Goal: Task Accomplishment & Management: Manage account settings

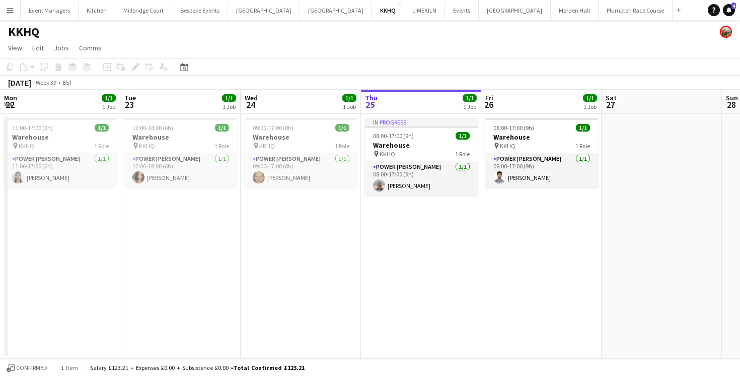
scroll to position [0, 241]
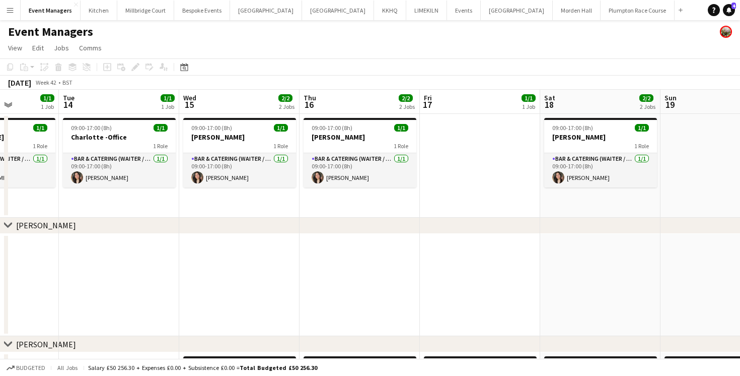
scroll to position [0, 404]
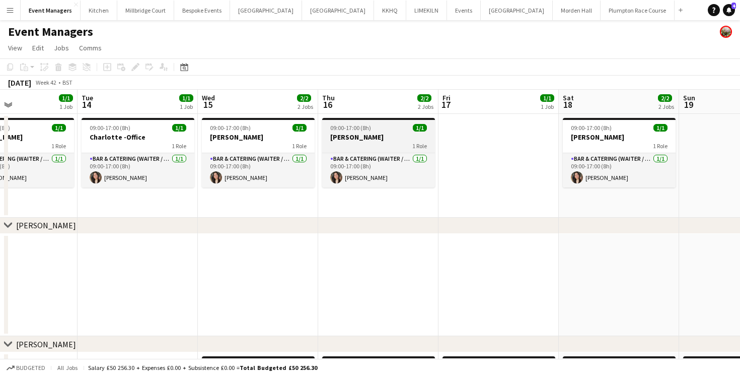
click at [375, 149] on div "1 Role" at bounding box center [378, 146] width 113 height 8
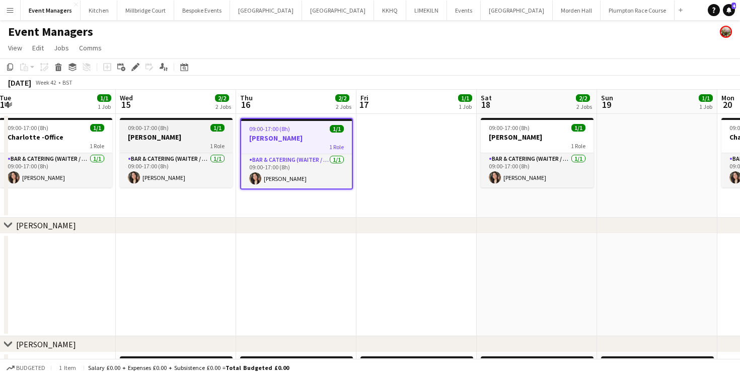
scroll to position [0, 240]
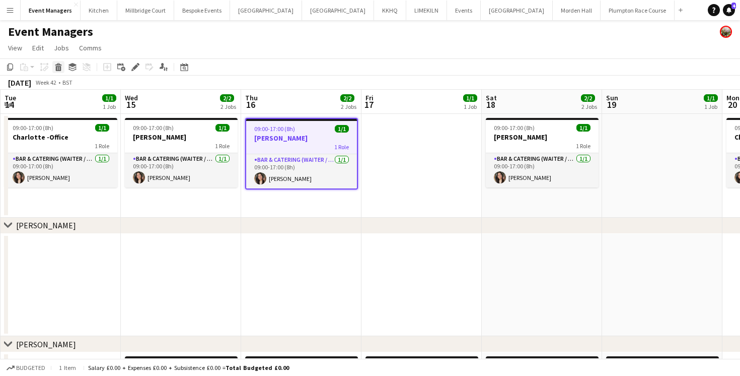
click at [59, 69] on icon "Delete" at bounding box center [58, 67] width 8 height 8
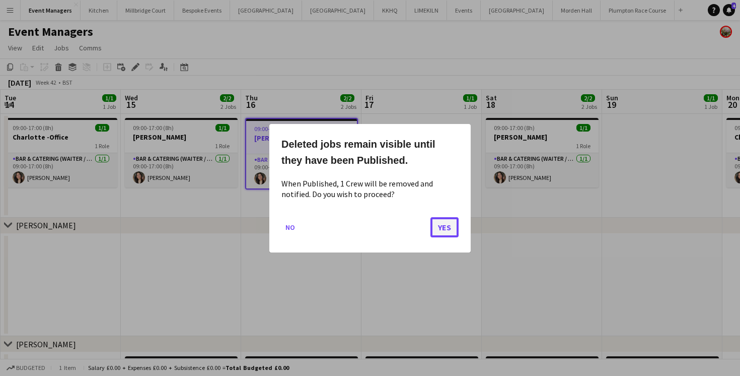
click at [444, 224] on button "Yes" at bounding box center [445, 227] width 28 height 20
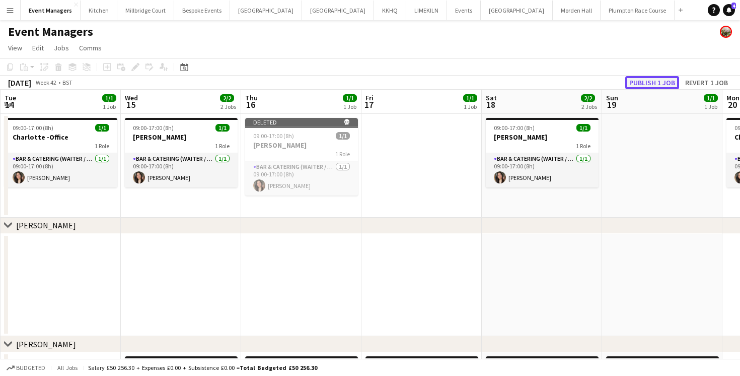
click at [632, 83] on button "Publish 1 job" at bounding box center [653, 82] width 54 height 13
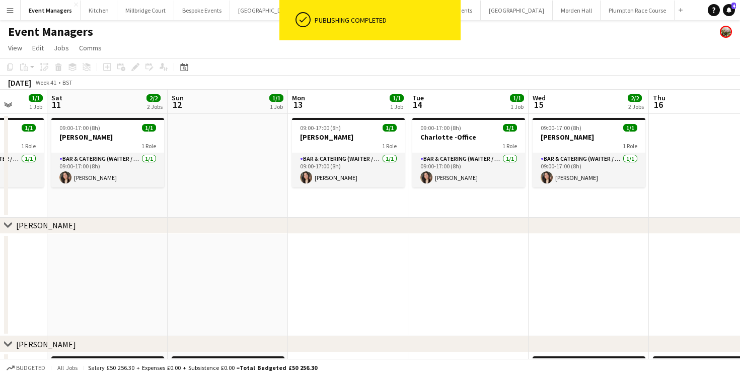
scroll to position [0, 252]
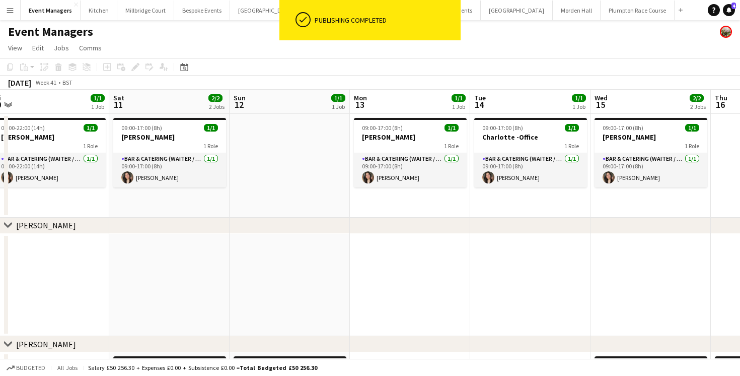
click at [287, 155] on app-date-cell at bounding box center [290, 166] width 120 height 104
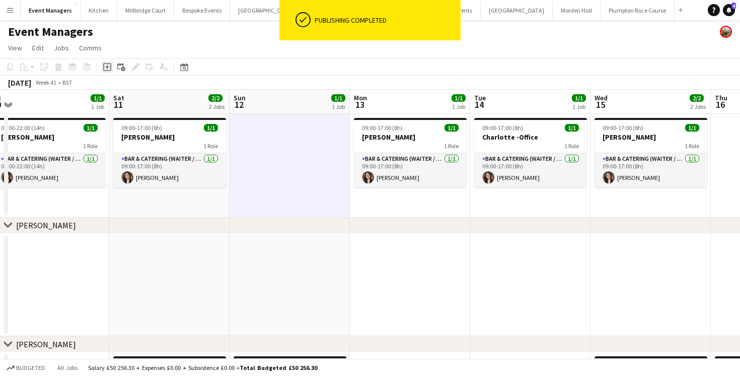
click at [101, 63] on div "Add job" at bounding box center [107, 67] width 12 height 12
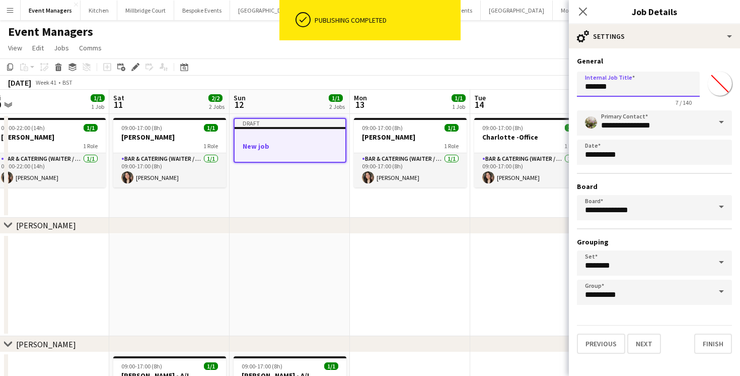
drag, startPoint x: 626, startPoint y: 91, endPoint x: 540, endPoint y: 91, distance: 85.6
click at [540, 91] on body "ok-circled Publishing completed Menu Boards Boards Boards All jobs Status Workf…" at bounding box center [370, 295] width 740 height 591
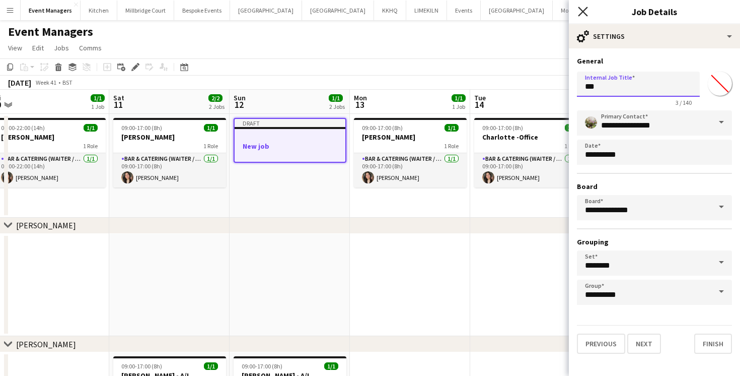
type input "**"
click at [582, 13] on icon at bounding box center [583, 12] width 10 height 10
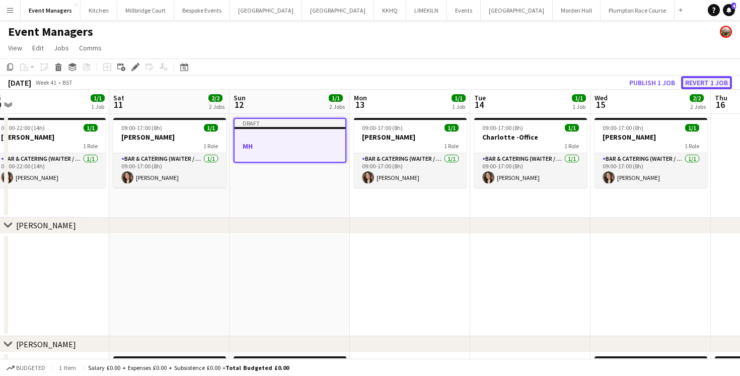
click at [694, 84] on button "Revert 1 job" at bounding box center [707, 82] width 51 height 13
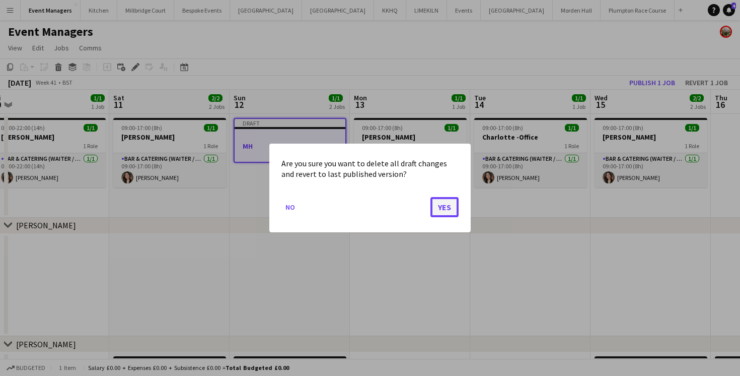
click at [440, 206] on button "Yes" at bounding box center [445, 207] width 28 height 20
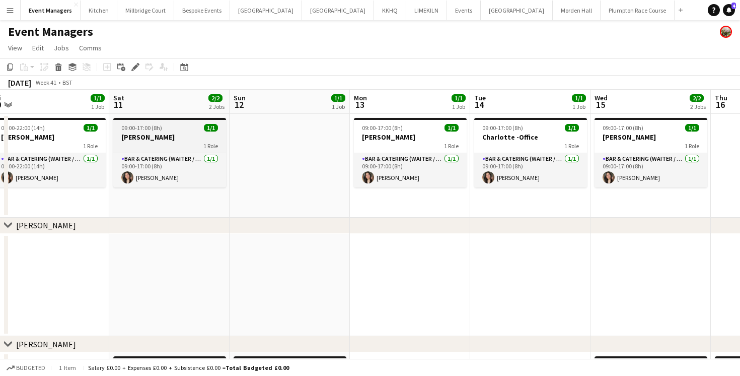
click at [155, 136] on h3 "[PERSON_NAME]" at bounding box center [169, 136] width 113 height 9
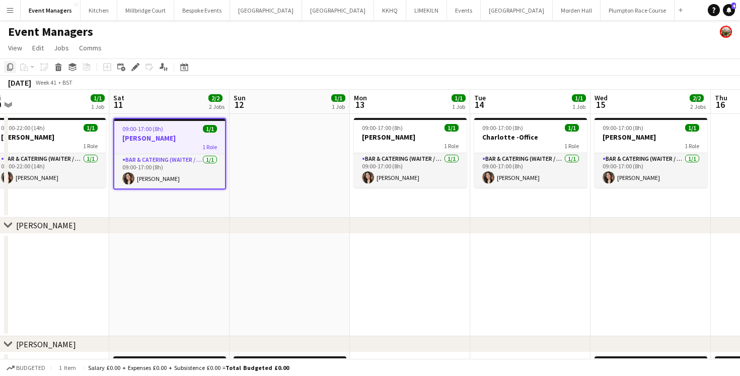
click at [9, 68] on icon at bounding box center [10, 66] width 6 height 7
click at [274, 141] on app-date-cell at bounding box center [290, 166] width 120 height 104
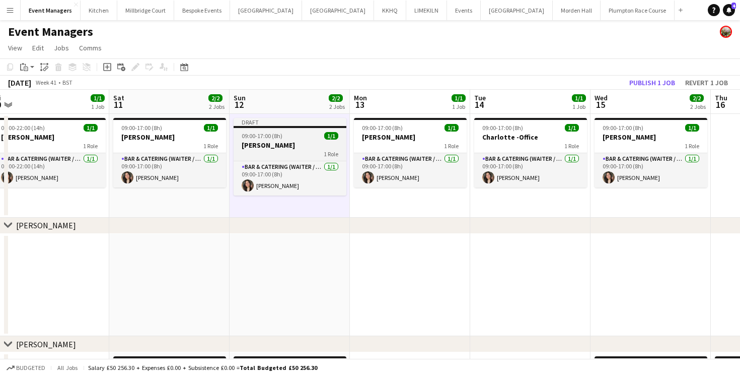
click at [282, 141] on h3 "[PERSON_NAME]" at bounding box center [290, 145] width 113 height 9
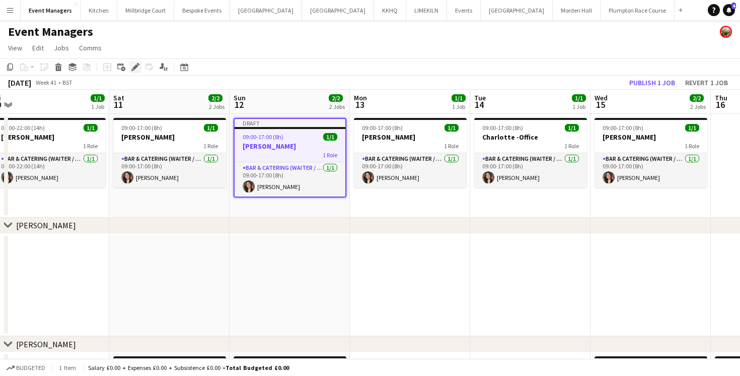
click at [138, 65] on icon at bounding box center [138, 64] width 3 height 3
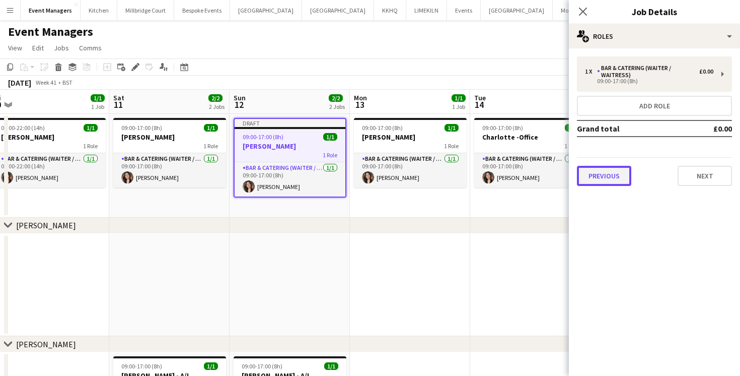
click at [608, 172] on button "Previous" at bounding box center [604, 176] width 54 height 20
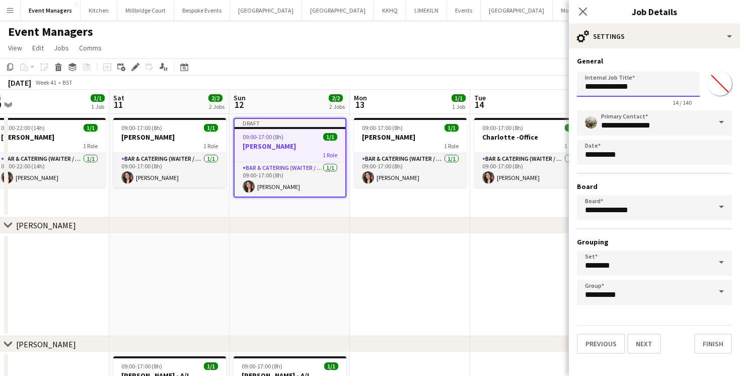
click at [634, 88] on input "**********" at bounding box center [638, 84] width 123 height 25
type input "**********"
click at [588, 12] on app-icon "Close pop-in" at bounding box center [583, 12] width 15 height 15
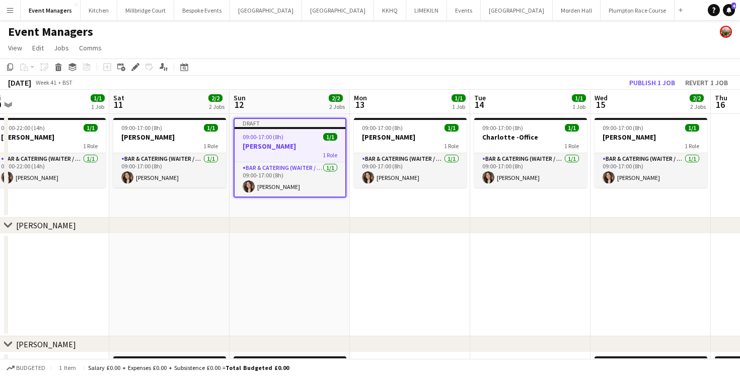
click at [667, 90] on app-board-header-date "Wed 15 2/2 2 Jobs" at bounding box center [651, 102] width 120 height 24
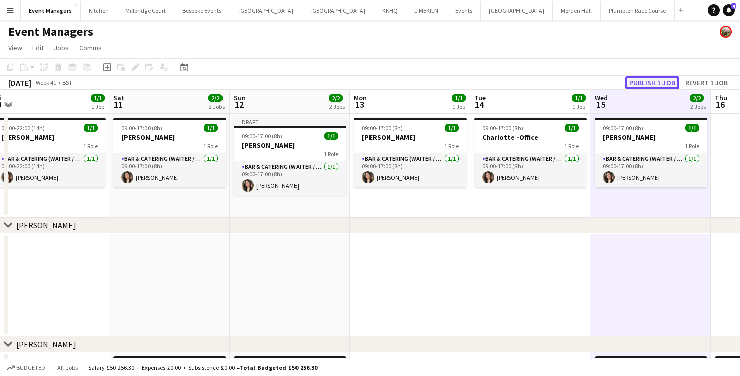
click at [665, 87] on button "Publish 1 job" at bounding box center [653, 82] width 54 height 13
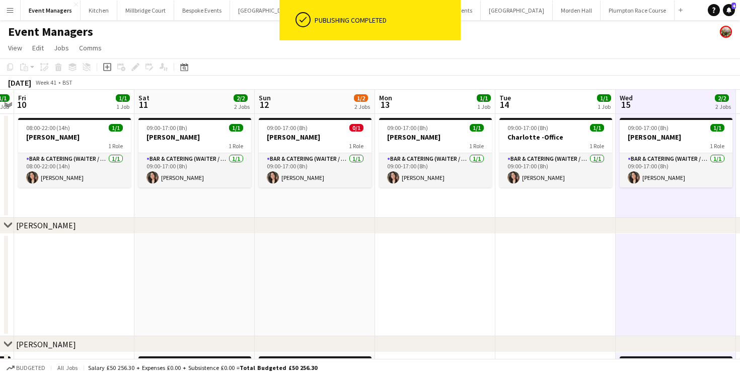
scroll to position [0, 338]
